Goal: Transaction & Acquisition: Purchase product/service

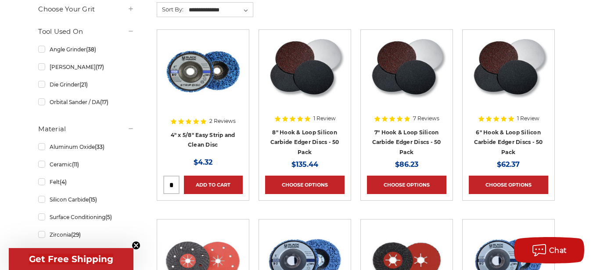
scroll to position [372, 0]
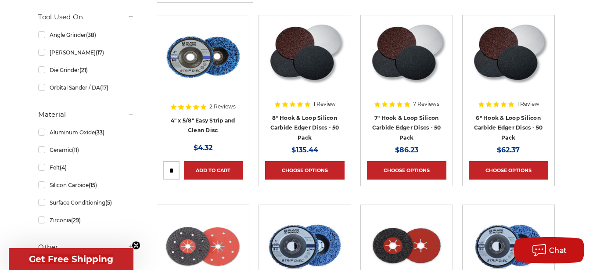
click at [203, 120] on div at bounding box center [202, 74] width 79 height 105
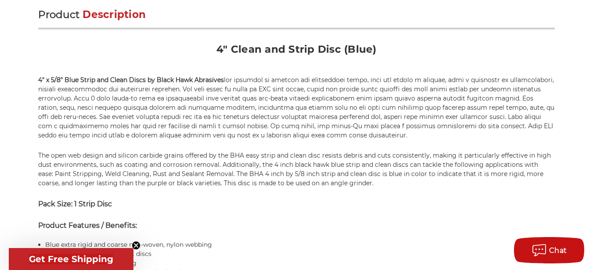
scroll to position [547, 0]
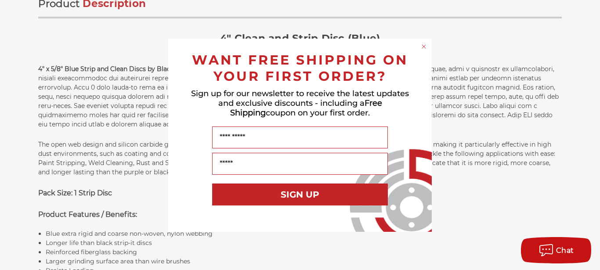
click at [426, 43] on circle "Close dialog" at bounding box center [424, 46] width 8 height 8
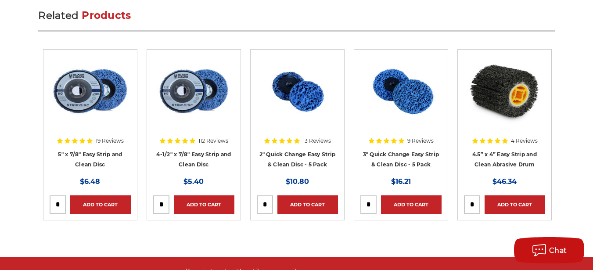
scroll to position [1676, 0]
